Goal: Task Accomplishment & Management: Manage account settings

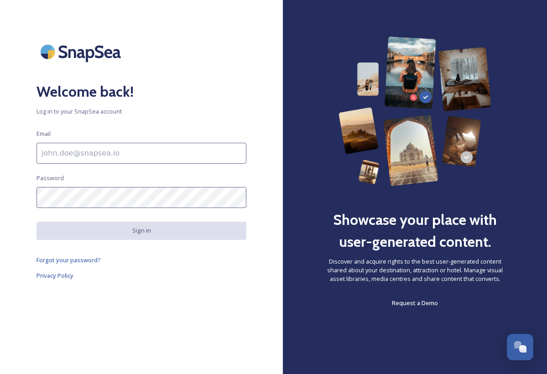
type input "[EMAIL_ADDRESS][DOMAIN_NAME]"
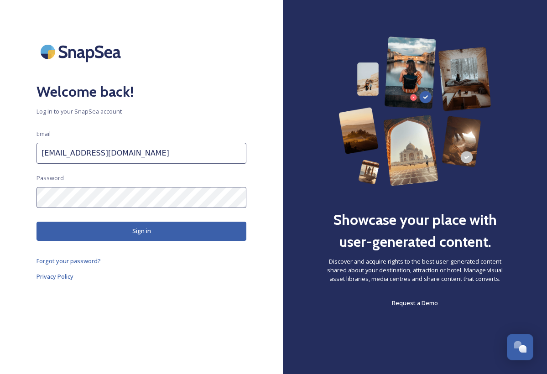
click at [97, 237] on button "Sign in" at bounding box center [141, 231] width 210 height 19
click at [166, 163] on input "[EMAIL_ADDRESS][DOMAIN_NAME]" at bounding box center [141, 153] width 210 height 21
click at [168, 159] on input "[EMAIL_ADDRESS][DOMAIN_NAME]" at bounding box center [141, 153] width 210 height 21
click at [241, 157] on input "[EMAIL_ADDRESS][DOMAIN_NAME]" at bounding box center [141, 153] width 210 height 21
click at [239, 154] on input "[EMAIL_ADDRESS][DOMAIN_NAME]" at bounding box center [141, 153] width 210 height 21
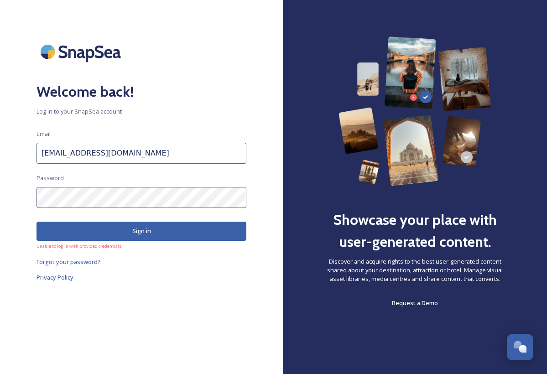
click at [123, 232] on button "Sign in" at bounding box center [141, 231] width 210 height 19
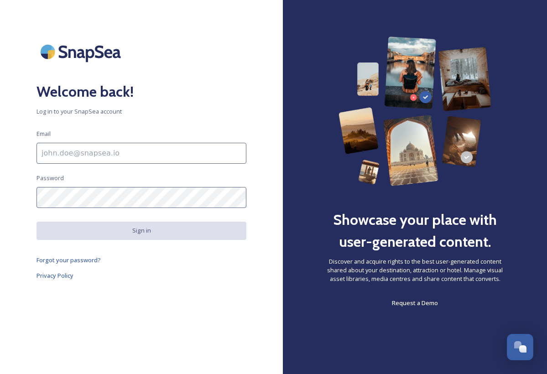
type input "[EMAIL_ADDRESS][DOMAIN_NAME]"
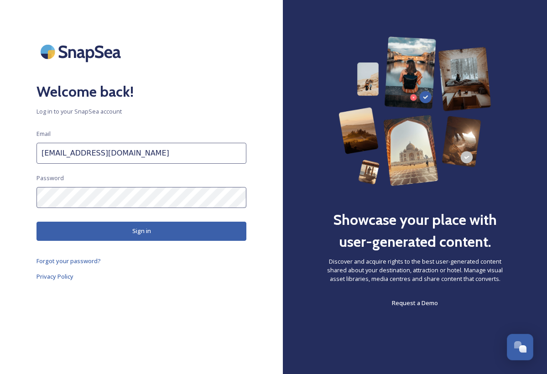
click at [104, 225] on button "Sign in" at bounding box center [141, 231] width 210 height 19
